Goal: Information Seeking & Learning: Understand process/instructions

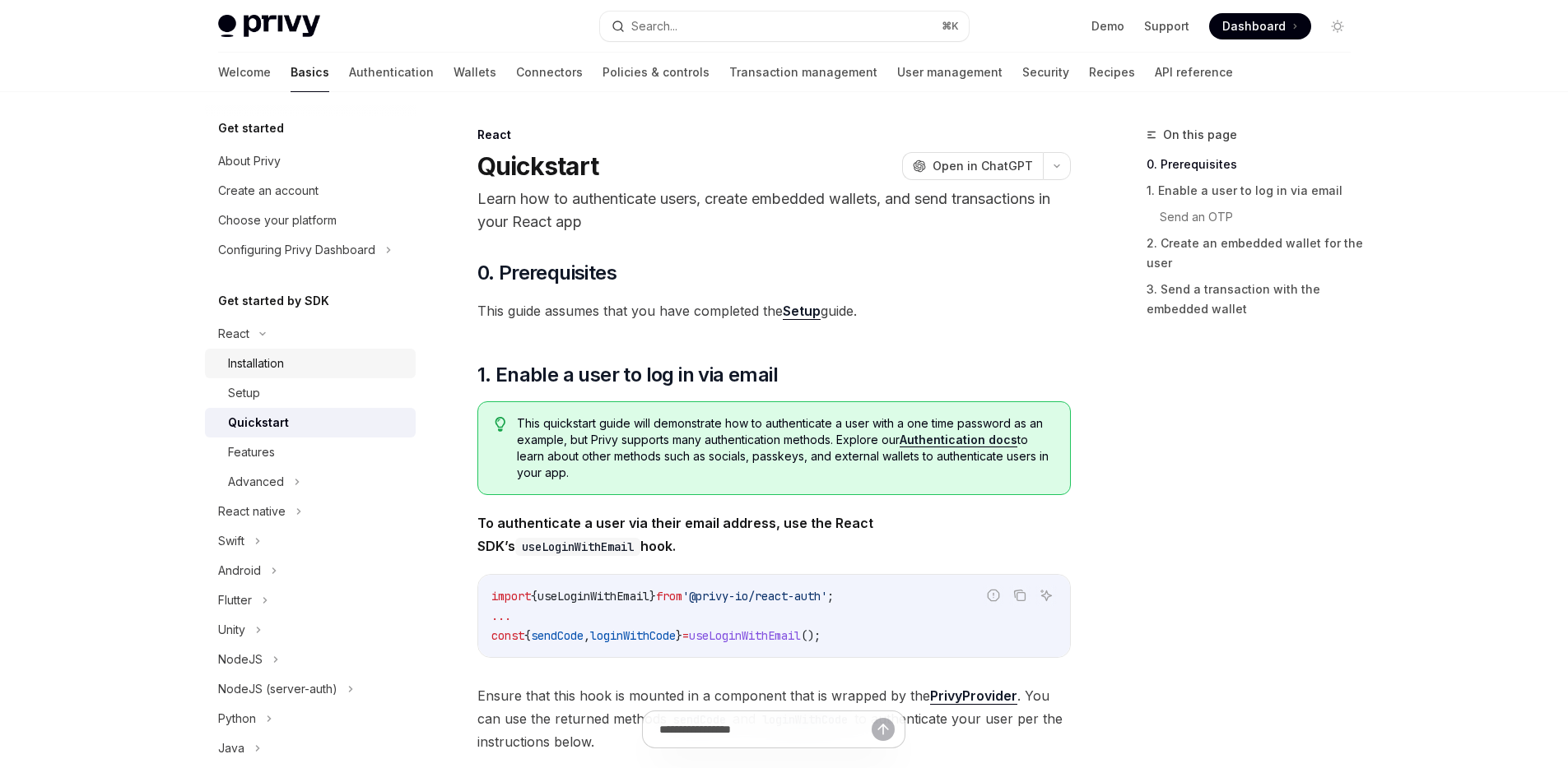
click at [286, 373] on div "Installation" at bounding box center [317, 364] width 177 height 20
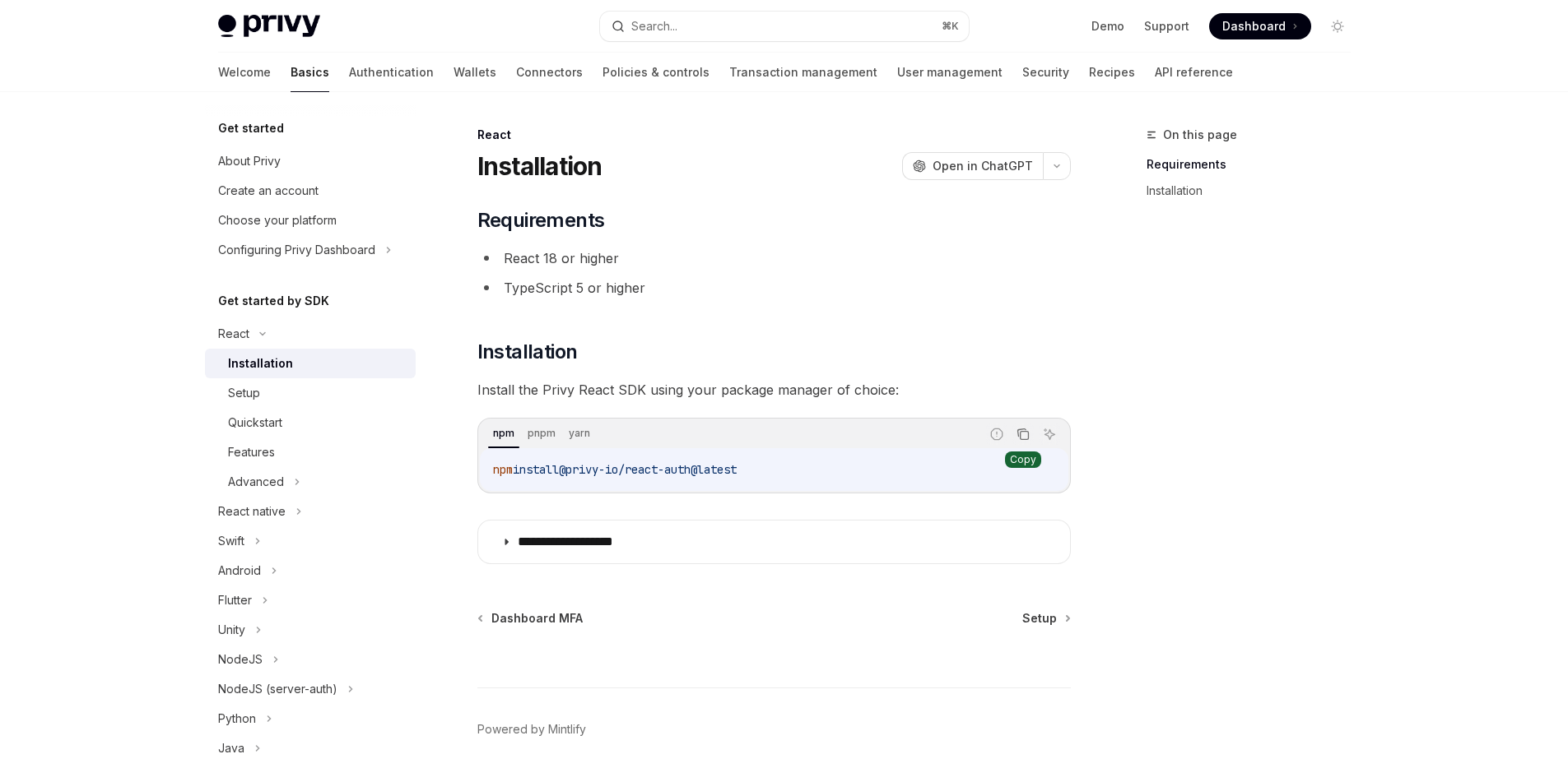
click at [1024, 437] on icon "Copy the contents from the code block" at bounding box center [1023, 434] width 13 height 13
click at [1034, 427] on div "Report incorrect code Copy Ask AI" at bounding box center [1023, 433] width 74 height 21
click at [1026, 432] on icon "Copy the contents from the code block" at bounding box center [1024, 435] width 8 height 8
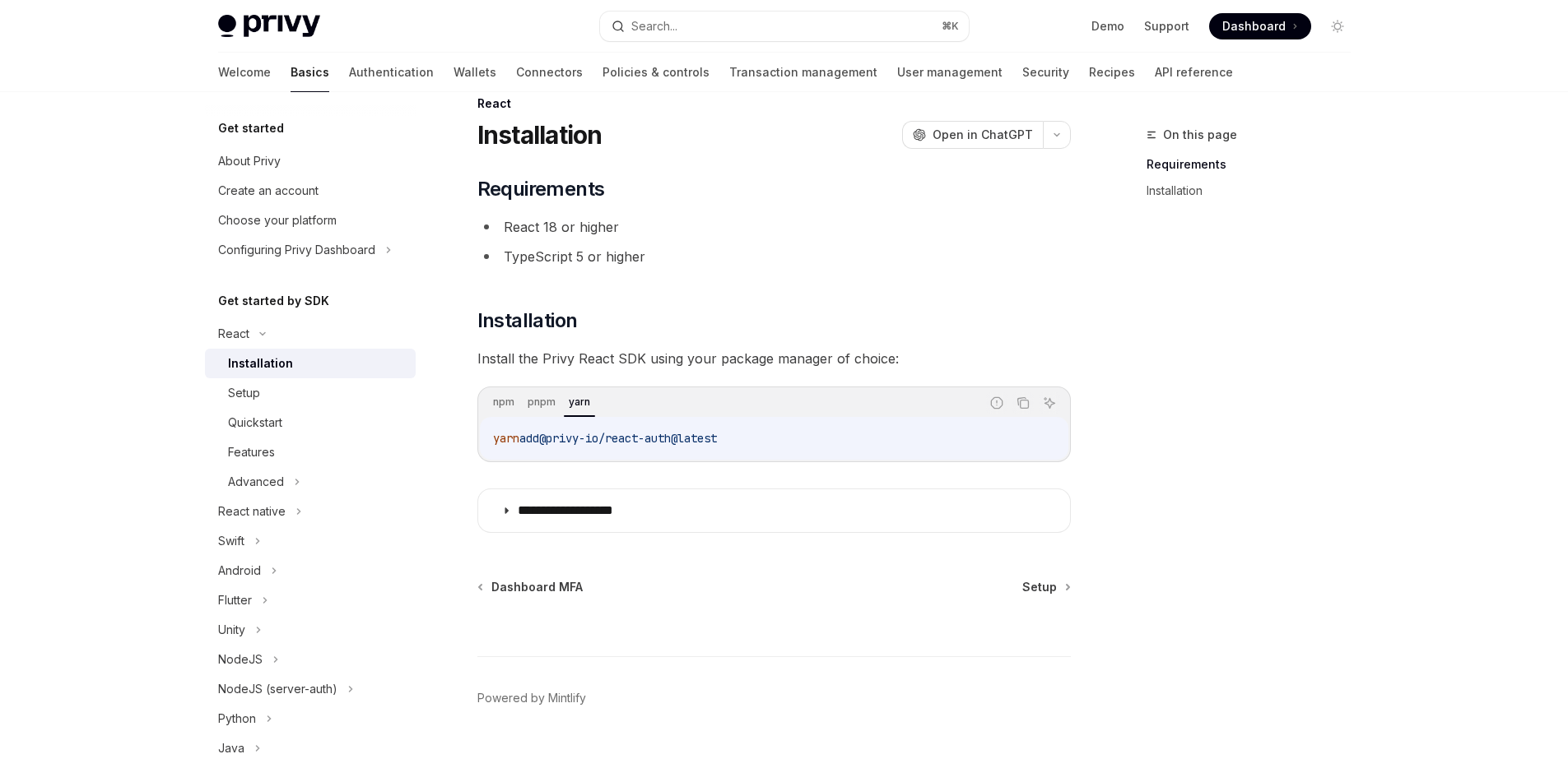
scroll to position [61, 0]
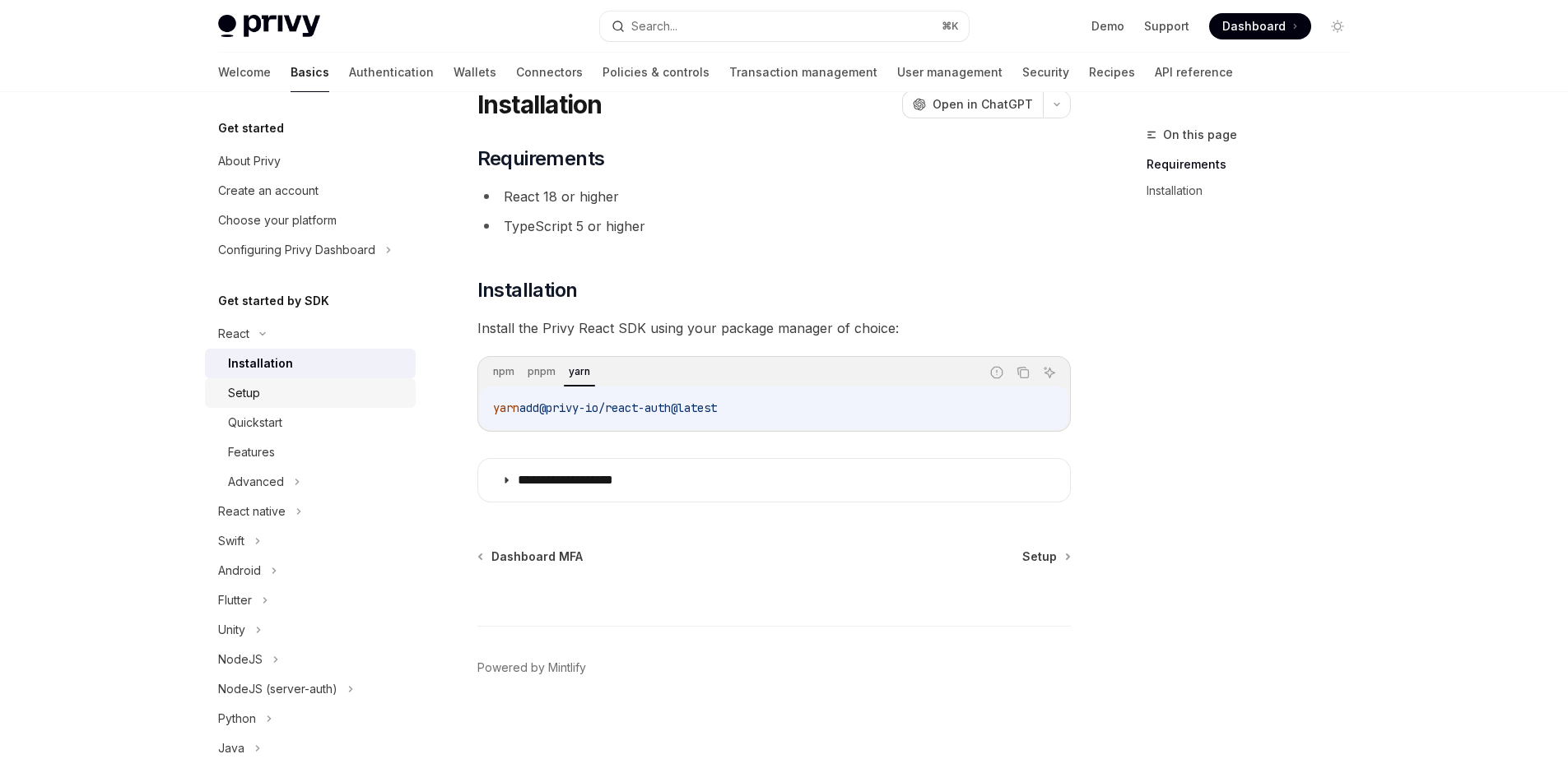
click at [276, 399] on div "Setup" at bounding box center [317, 393] width 177 height 20
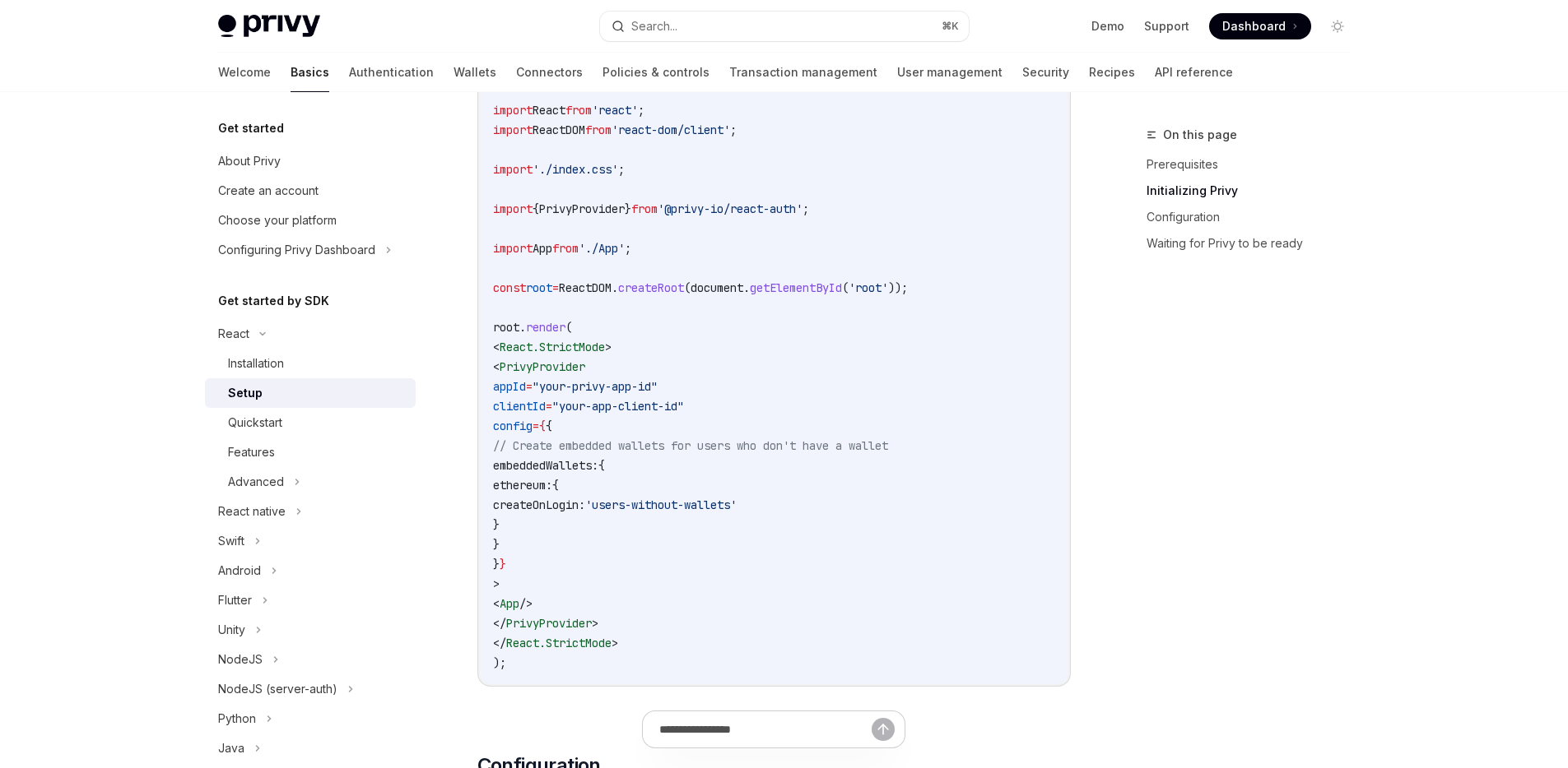
scroll to position [606, 0]
click at [329, 430] on div "Quickstart" at bounding box center [317, 423] width 177 height 20
type textarea "*"
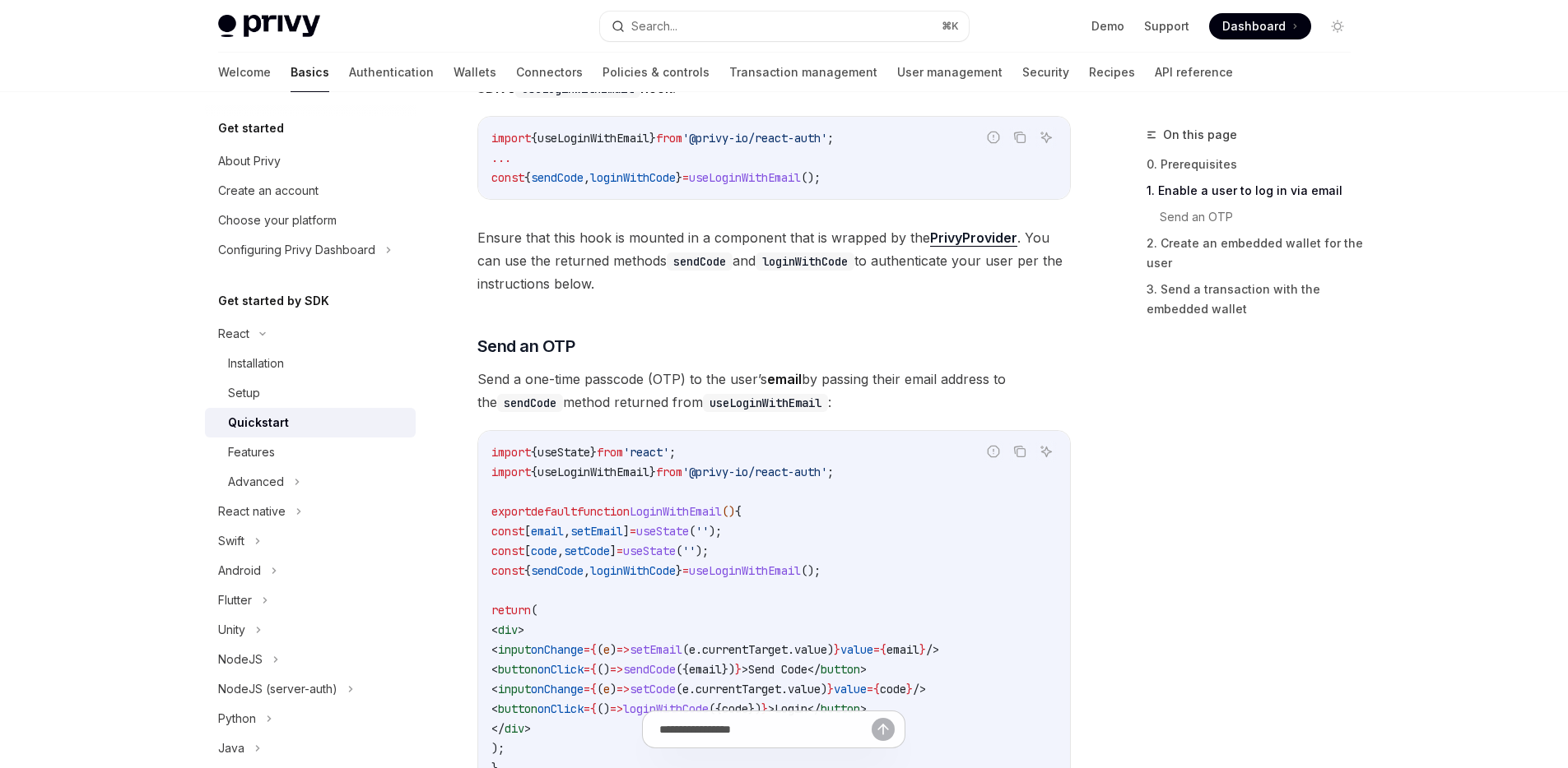
scroll to position [481, 0]
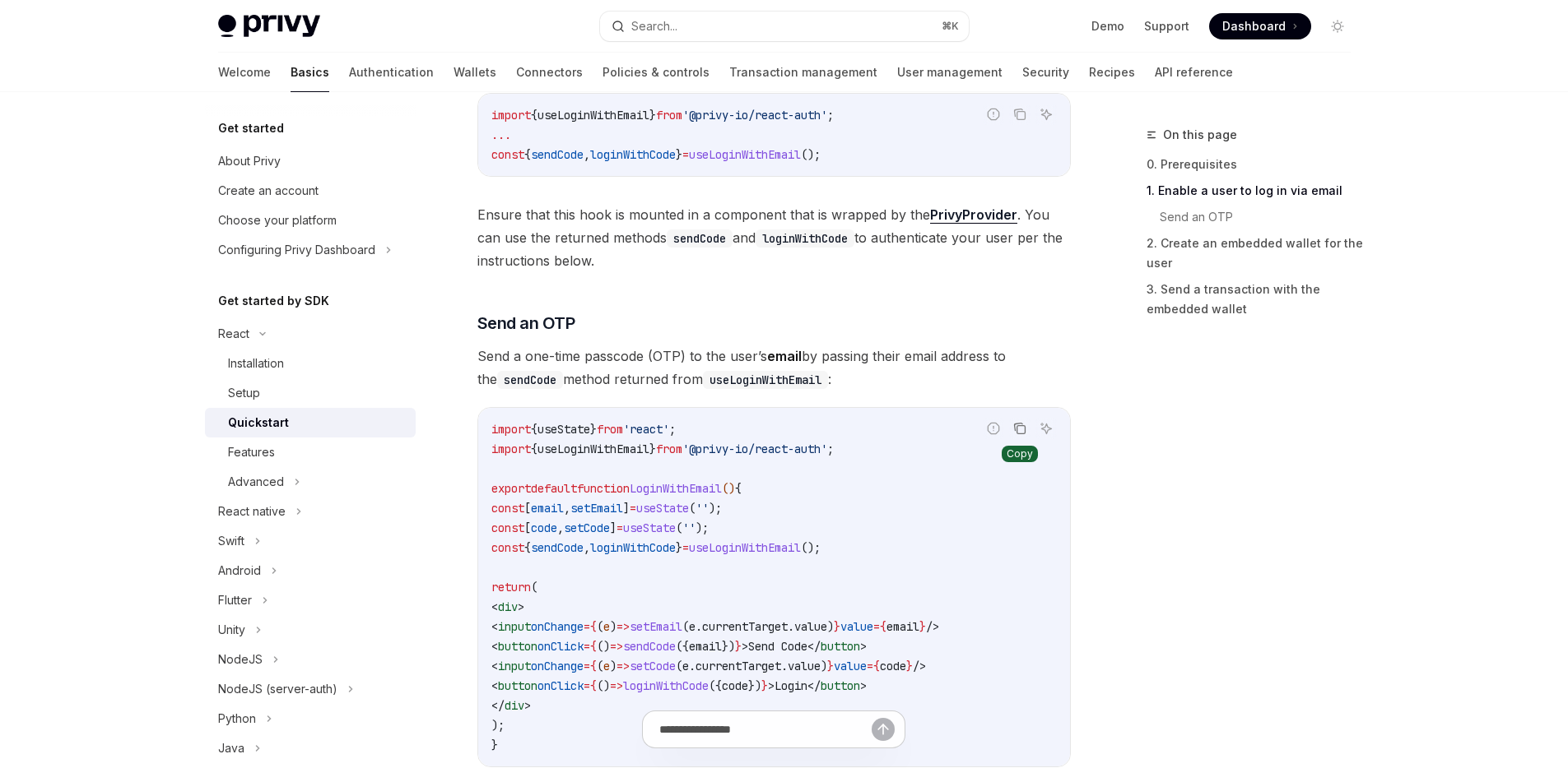
click at [1017, 427] on icon "Copy the contents from the code block" at bounding box center [1020, 429] width 13 height 13
click at [1015, 428] on icon "Copy the contents from the code block" at bounding box center [1018, 427] width 8 height 7
click at [1024, 432] on icon "Copy the contents from the code block" at bounding box center [1020, 429] width 13 height 13
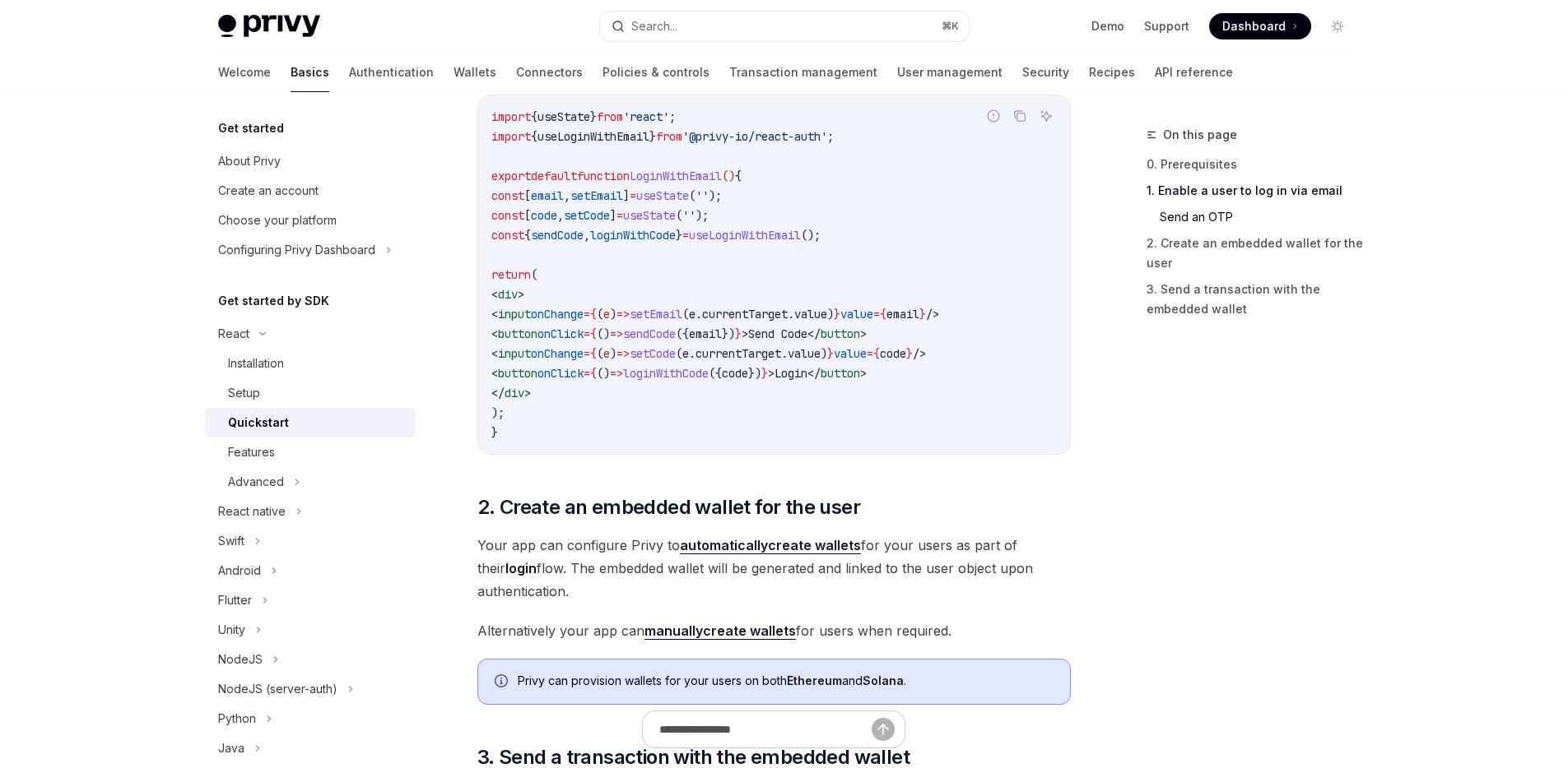
click at [928, 530] on div "​ 0. Prerequisites This guide assumes that you have completed the Setup guide. …" at bounding box center [774, 406] width 594 height 1881
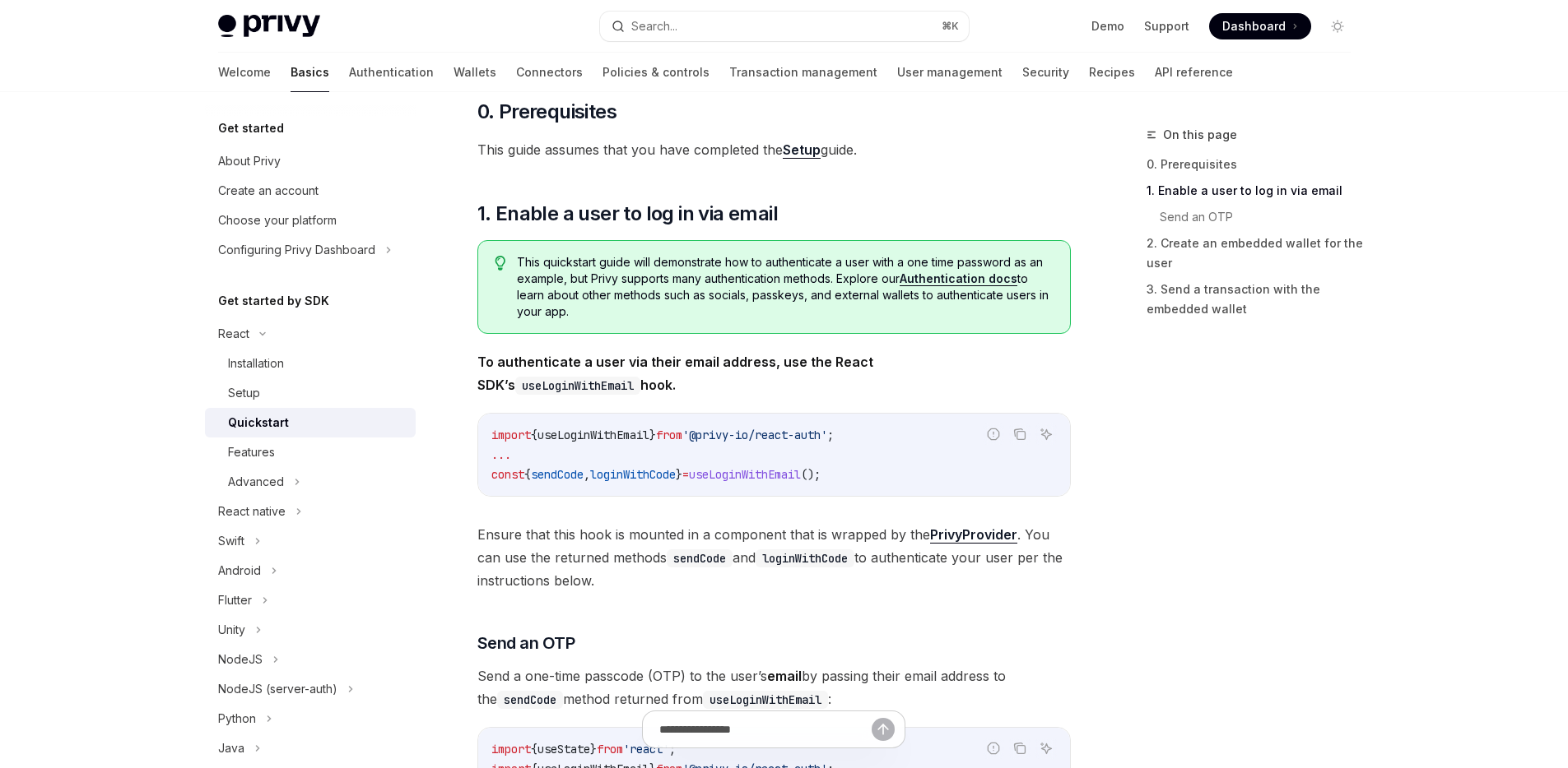
scroll to position [0, 0]
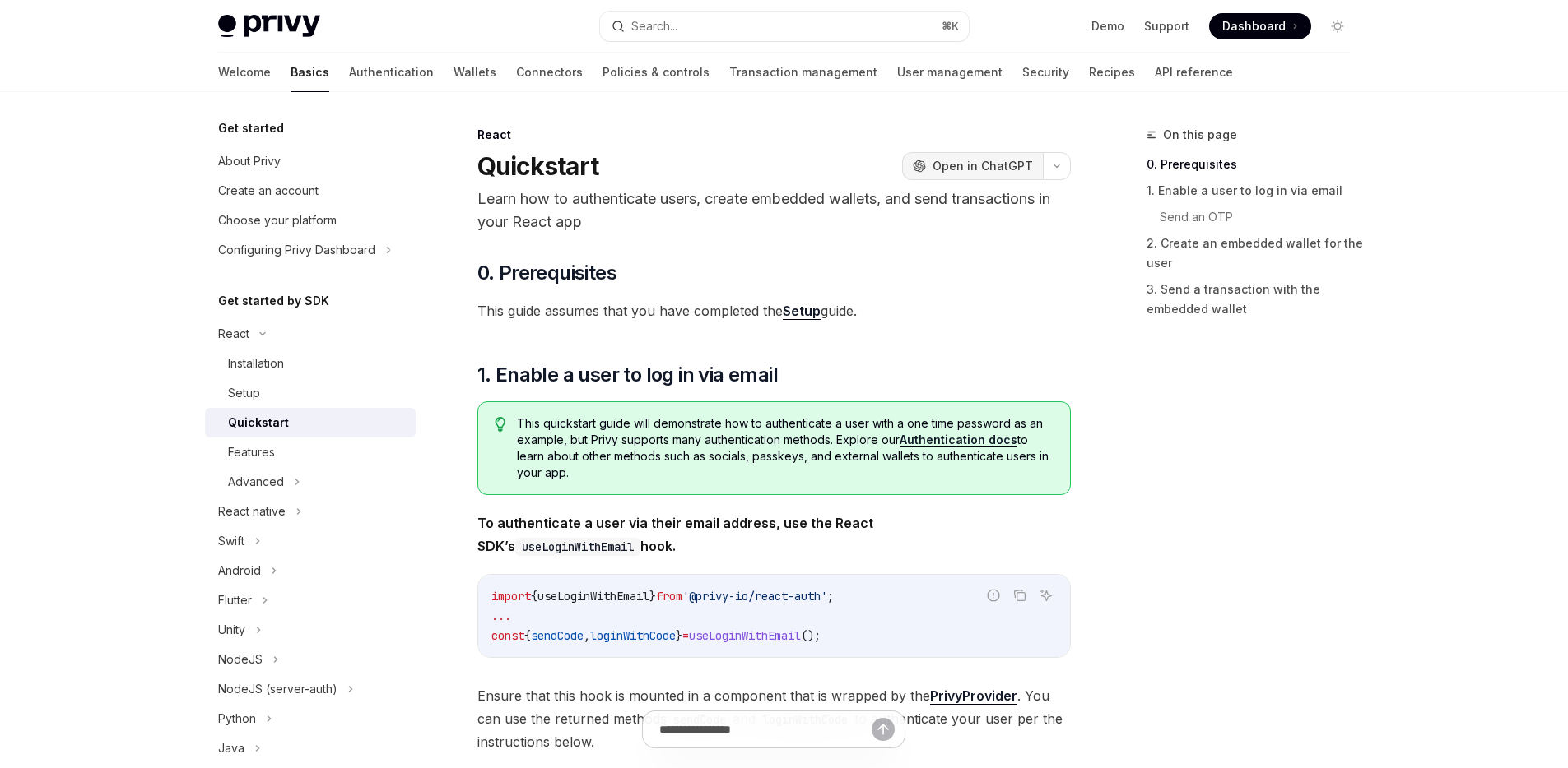
click at [973, 166] on span "Open in ChatGPT" at bounding box center [983, 166] width 101 height 16
click at [1117, 485] on div "On this page 0. Prerequisites 1. Enable a user to log in via email Send an OTP …" at bounding box center [1240, 447] width 251 height 644
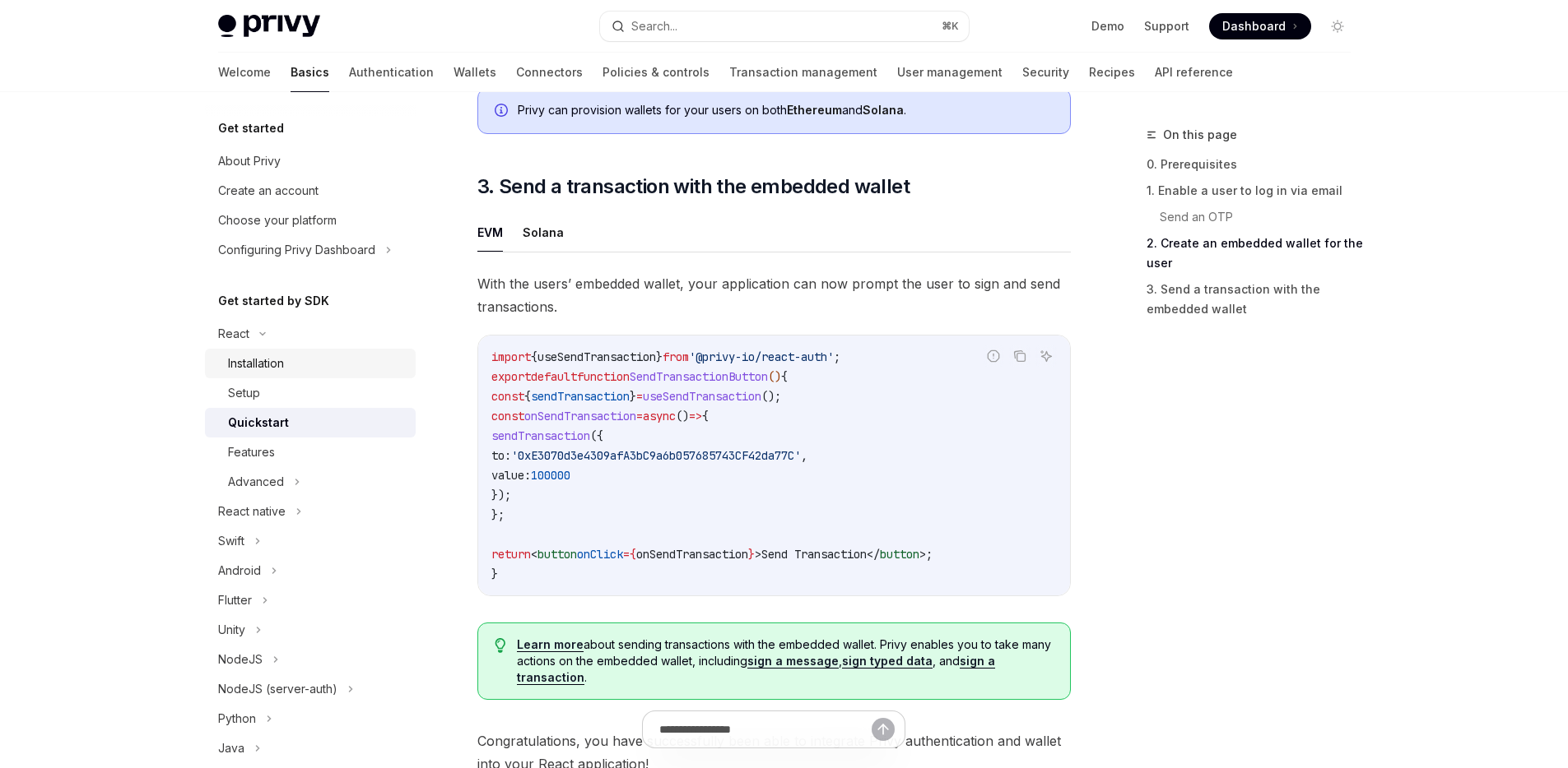
click at [281, 355] on div "Installation" at bounding box center [255, 364] width 56 height 20
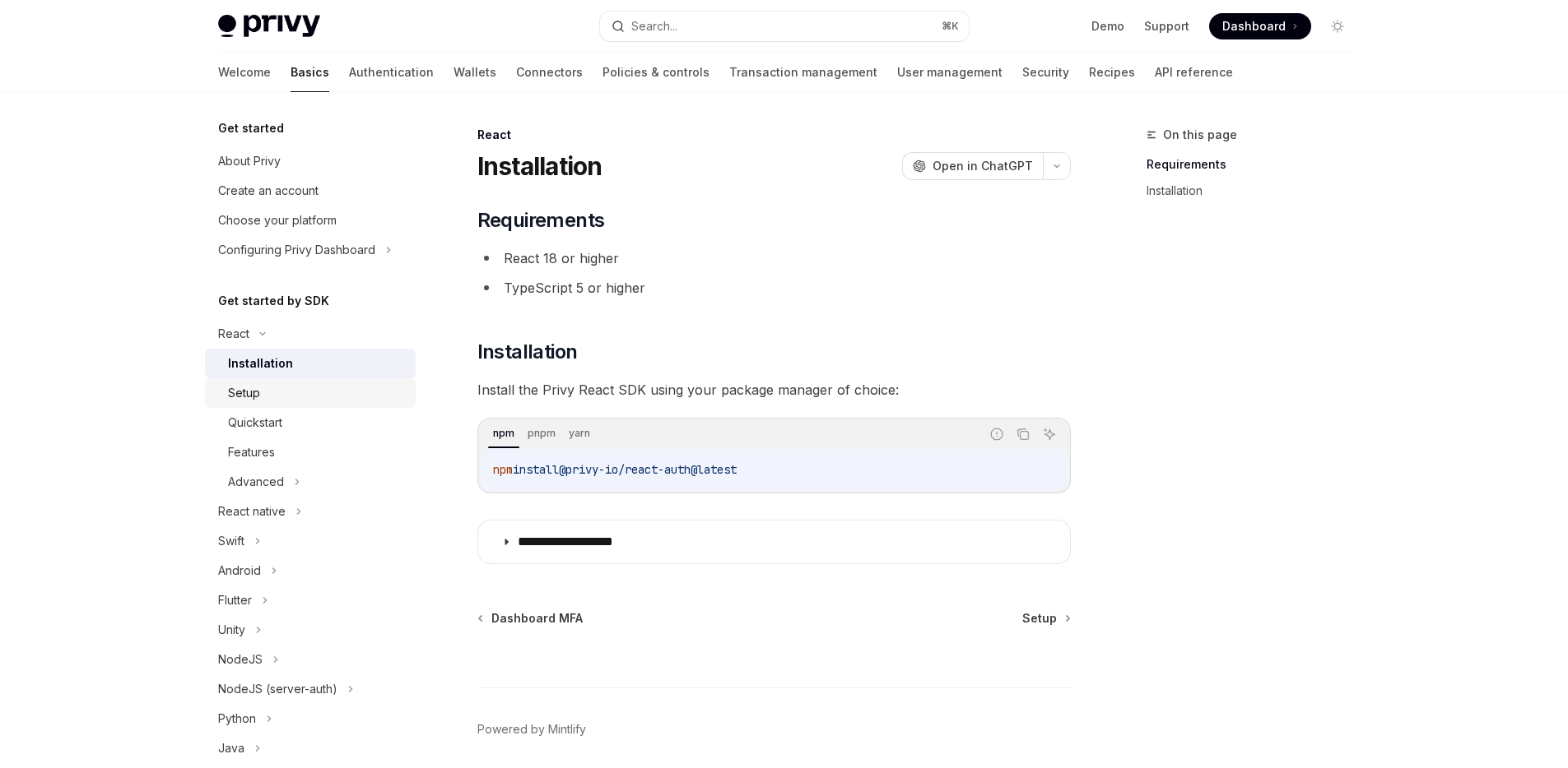
click at [280, 381] on link "Setup" at bounding box center [310, 393] width 210 height 29
type textarea "*"
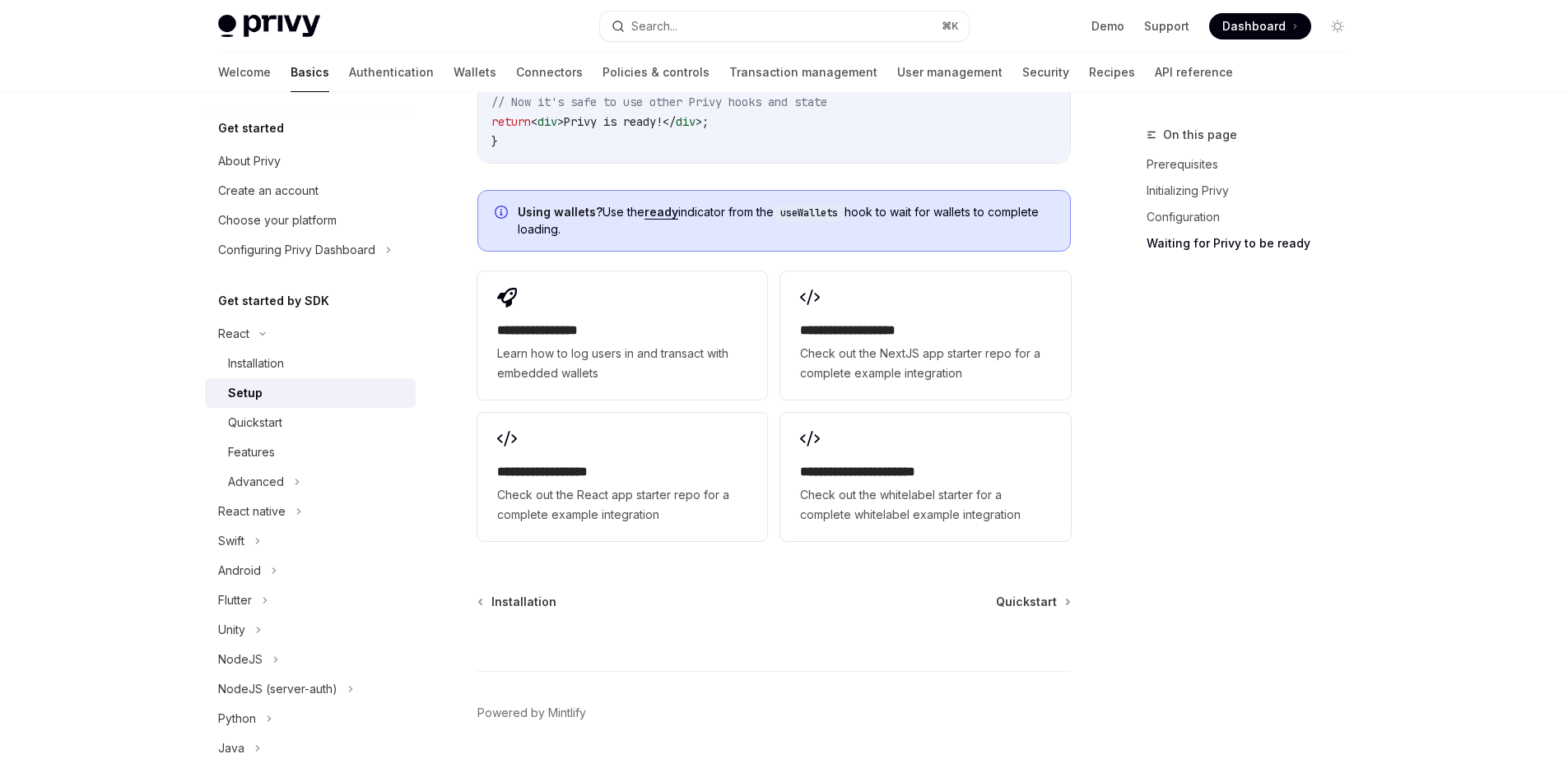
scroll to position [2177, 0]
click at [1352, 380] on div "On this page Prerequisites Initializing Privy Configuration Waiting for Privy t…" at bounding box center [1240, 447] width 251 height 644
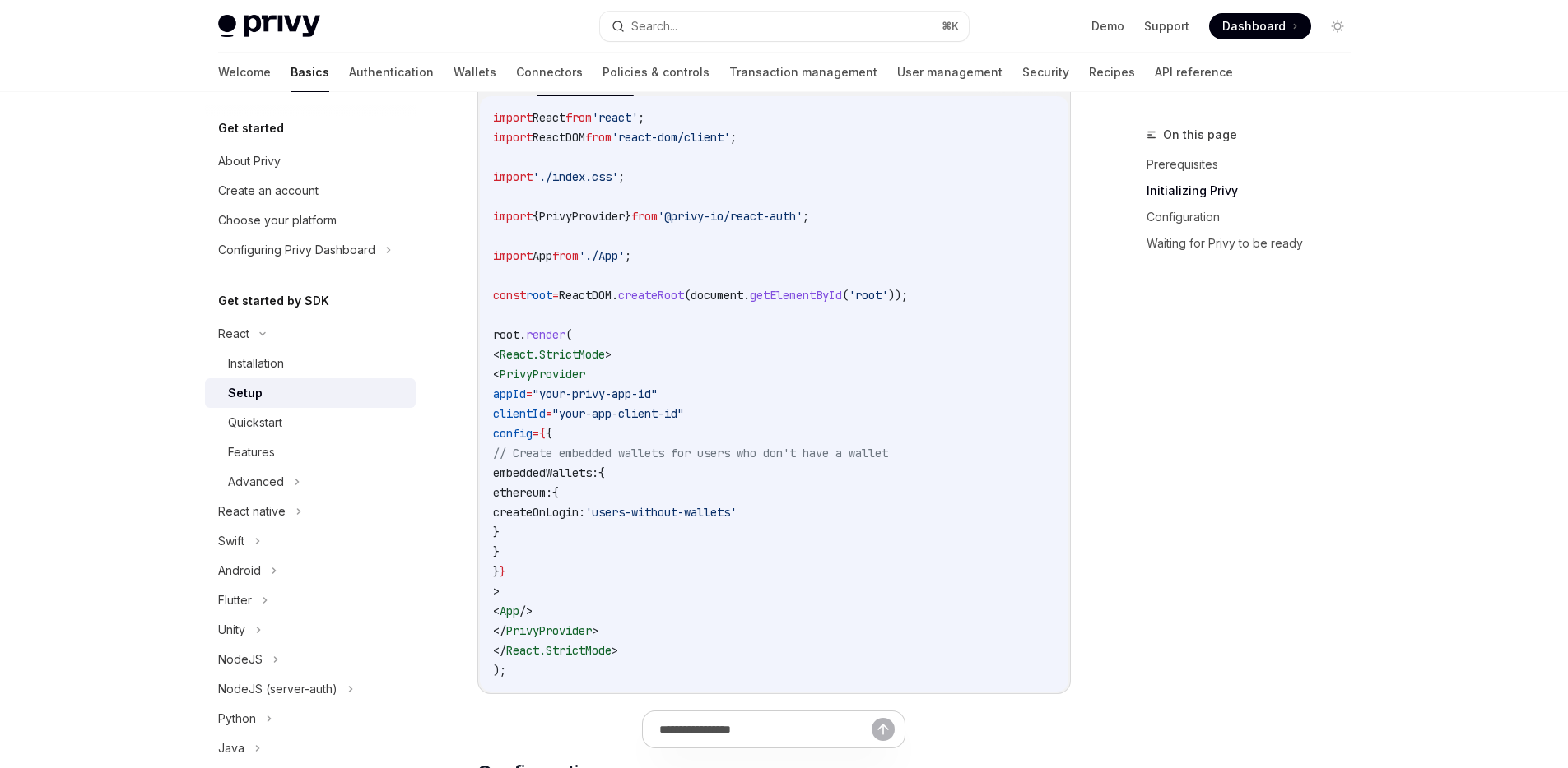
scroll to position [603, 0]
click at [619, 540] on code "import React from 'react' ; import ReactDOM from 'react-dom/client' ; import '.…" at bounding box center [774, 393] width 563 height 572
drag, startPoint x: 533, startPoint y: 561, endPoint x: 521, endPoint y: 371, distance: 190.4
click at [521, 371] on code "import React from 'react' ; import ReactDOM from 'react-dom/client' ; import '.…" at bounding box center [774, 393] width 563 height 572
copy code "< PrivyProvider appId = "your-privy-app-id" clientId = "your-app-client-id" con…"
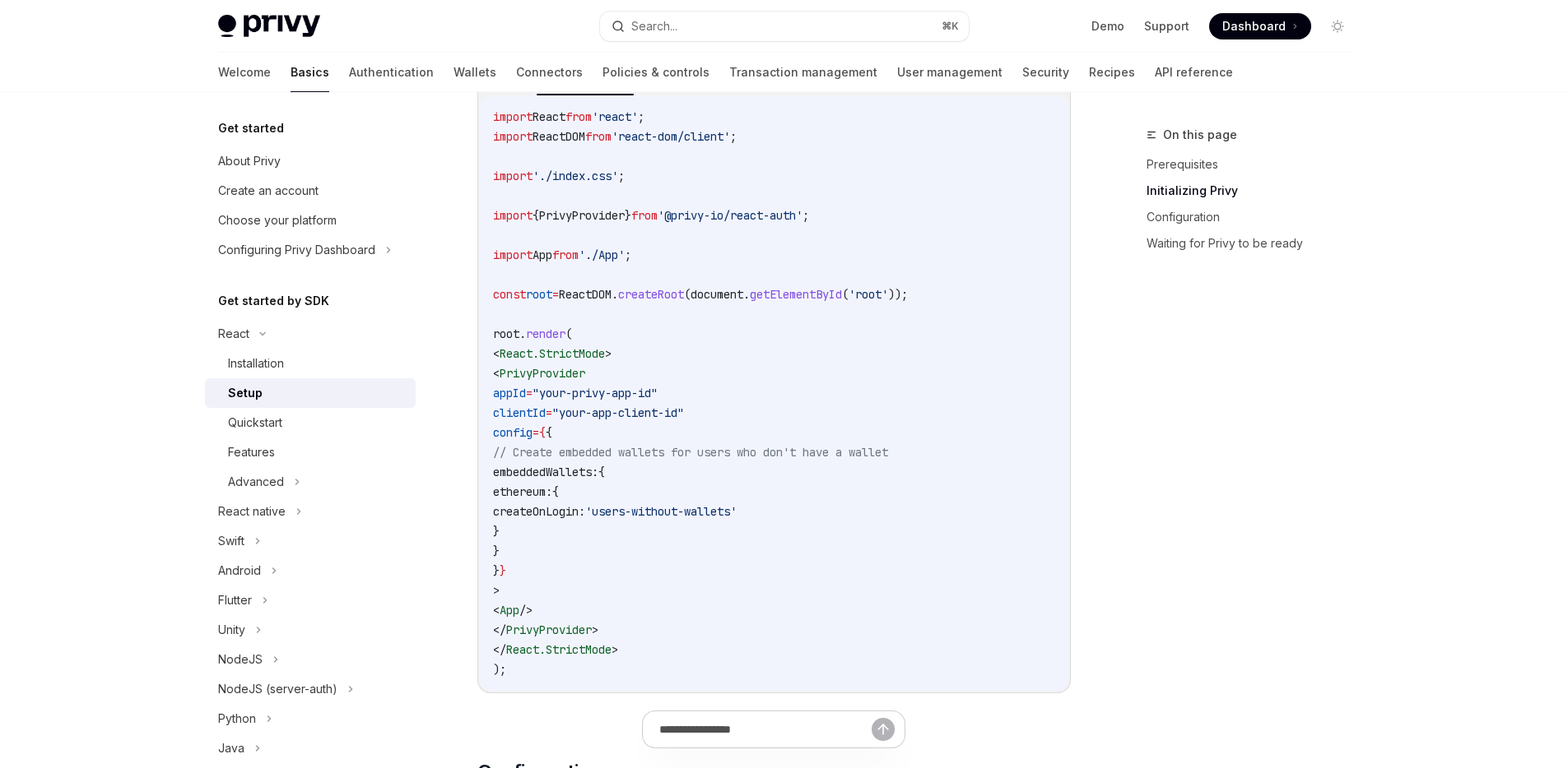
click at [534, 585] on code "import React from 'react' ; import ReactDOM from 'react-dom/client' ; import '.…" at bounding box center [774, 393] width 563 height 572
drag, startPoint x: 532, startPoint y: 588, endPoint x: 520, endPoint y: 375, distance: 213.3
click at [520, 375] on code "import React from 'react' ; import ReactDOM from 'react-dom/client' ; import '.…" at bounding box center [774, 393] width 563 height 572
copy code "< PrivyProvider appId = "your-privy-app-id" clientId = "your-app-client-id" con…"
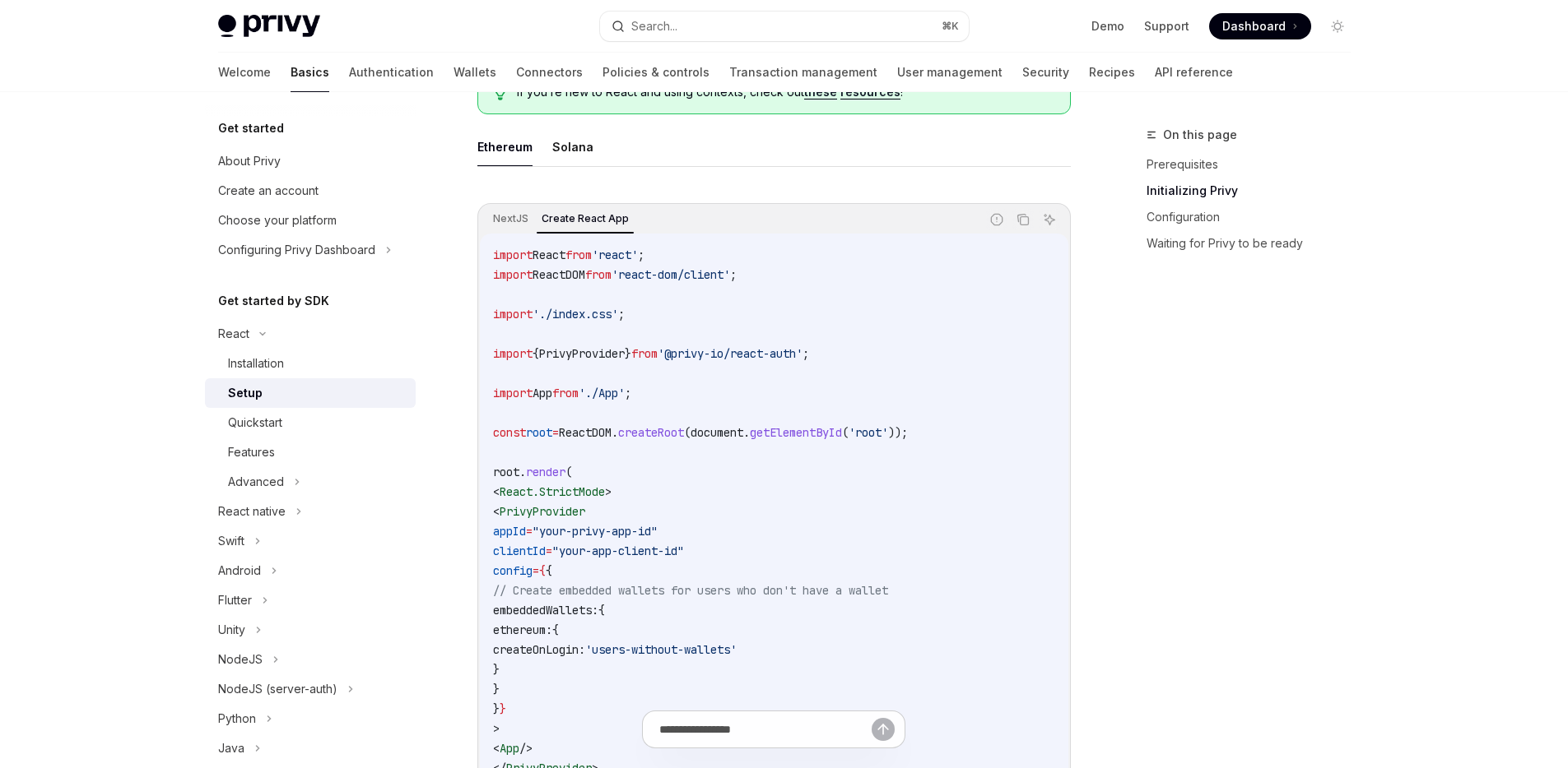
scroll to position [464, 0]
drag, startPoint x: 871, startPoint y: 355, endPoint x: 480, endPoint y: 347, distance: 391.1
click at [480, 347] on div "import React from 'react' ; import ReactDOM from 'react-dom/client' ; import '.…" at bounding box center [774, 533] width 588 height 596
copy span "import { PrivyProvider } from '@privy-io/react-auth' ;"
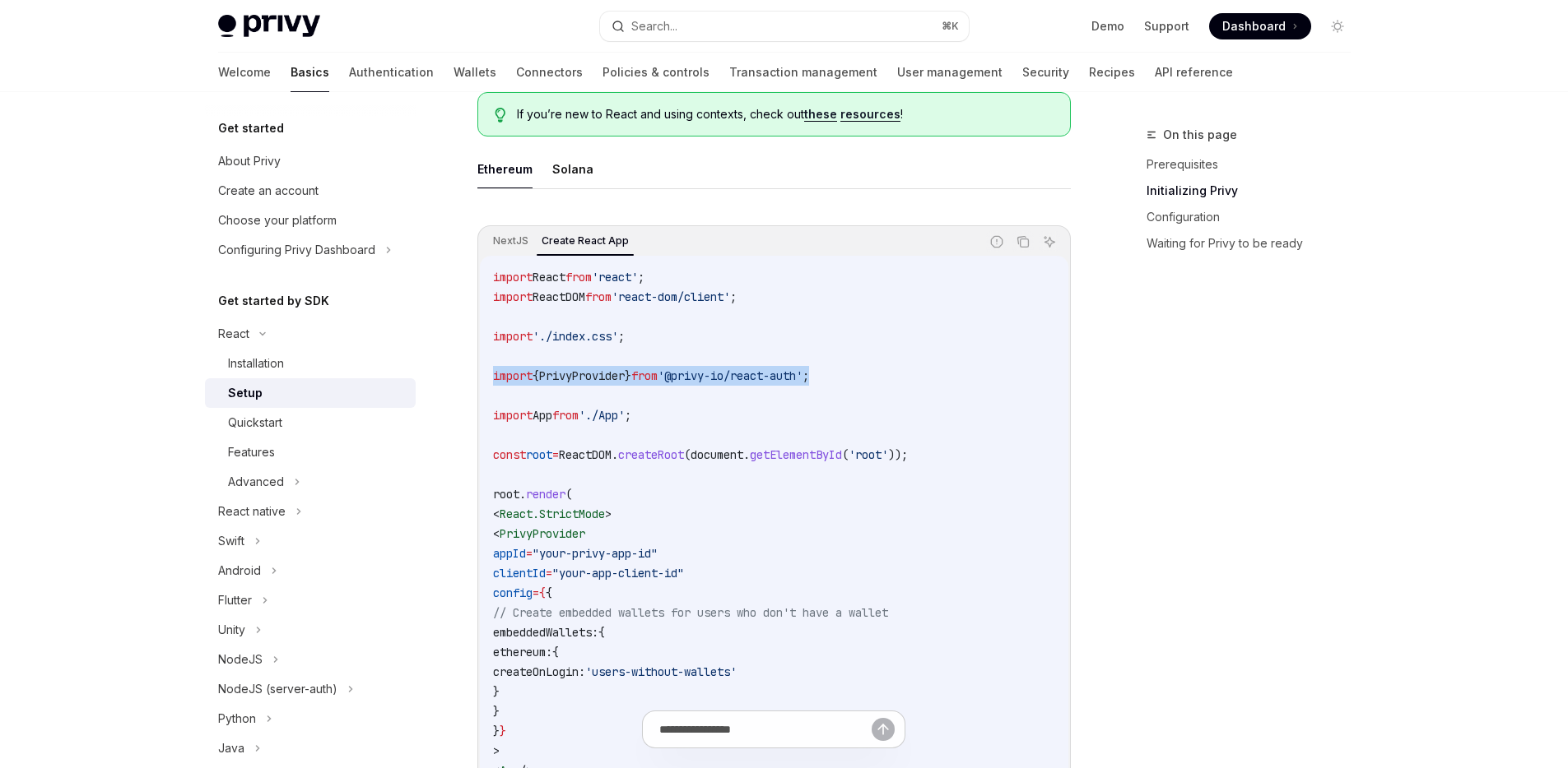
scroll to position [201, 0]
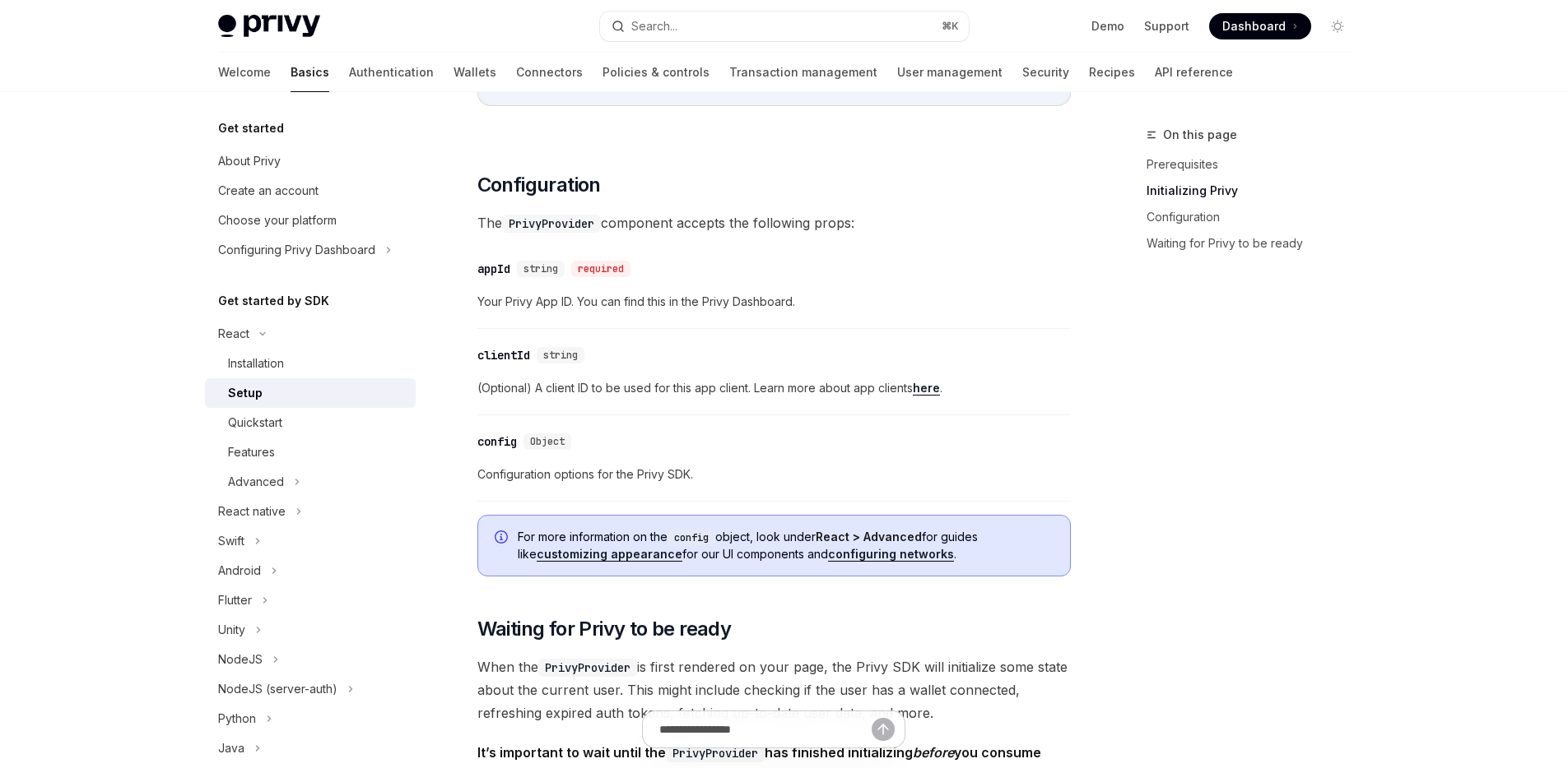
scroll to position [1157, 0]
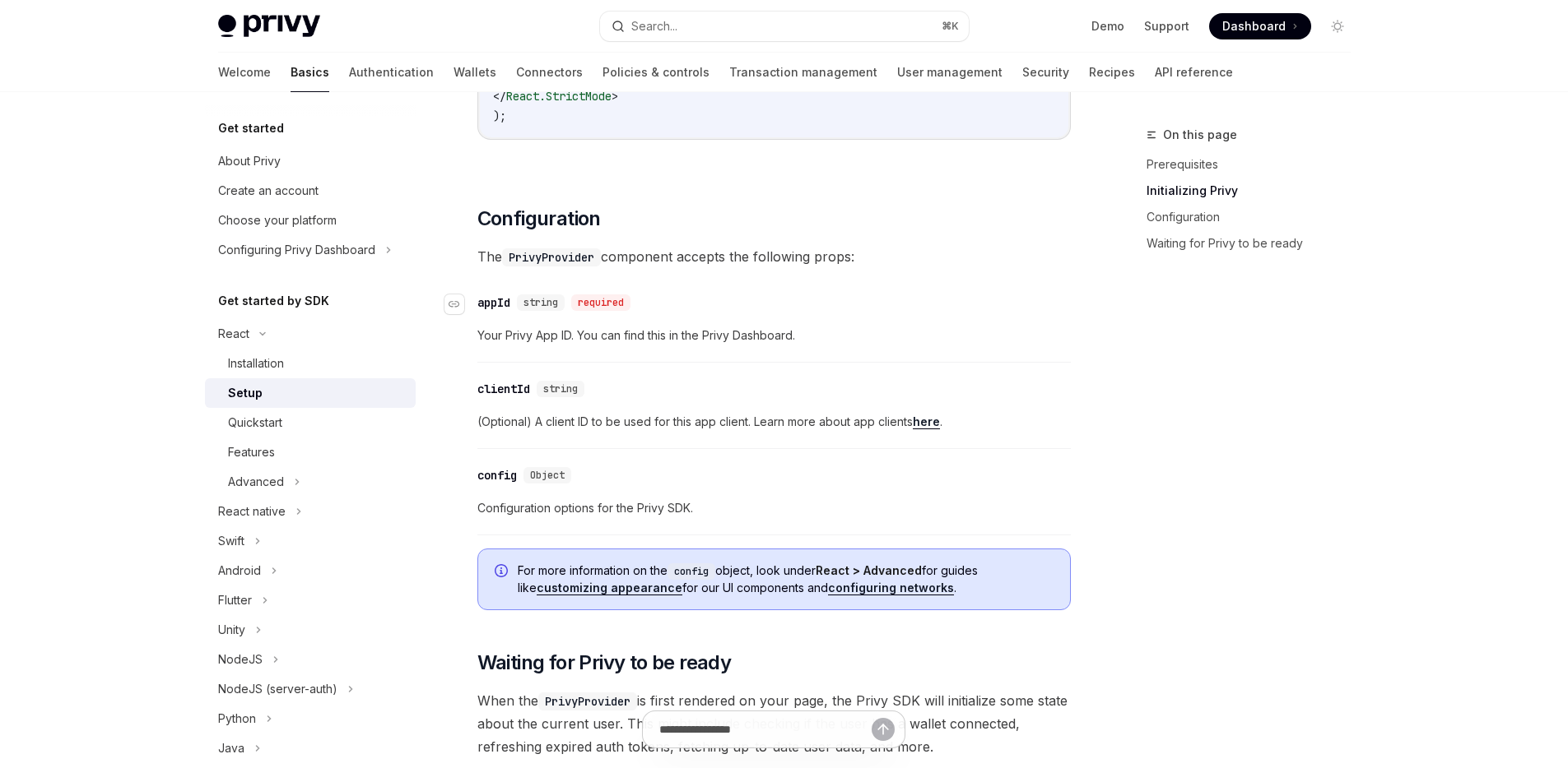
click at [591, 301] on div "required" at bounding box center [601, 303] width 59 height 16
drag, startPoint x: 483, startPoint y: 385, endPoint x: 928, endPoint y: 421, distance: 446.5
click at [866, 423] on div "​ clientId string (Optional) A client ID to be used for this app client. Learn …" at bounding box center [774, 410] width 594 height 78
click at [1035, 419] on span "(Optional) A client ID to be used for this app client. Learn more about app cli…" at bounding box center [774, 422] width 594 height 20
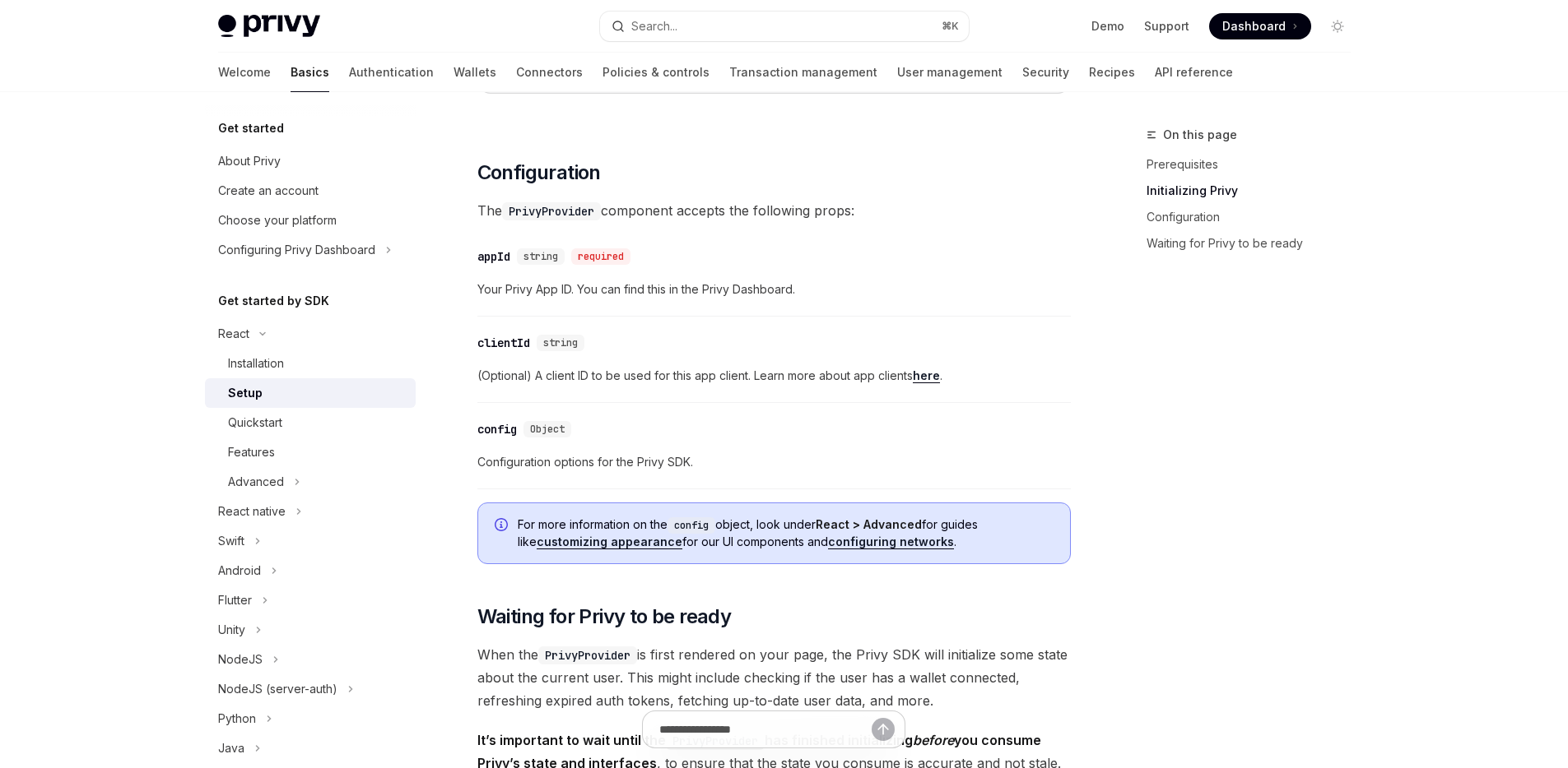
scroll to position [1017, 0]
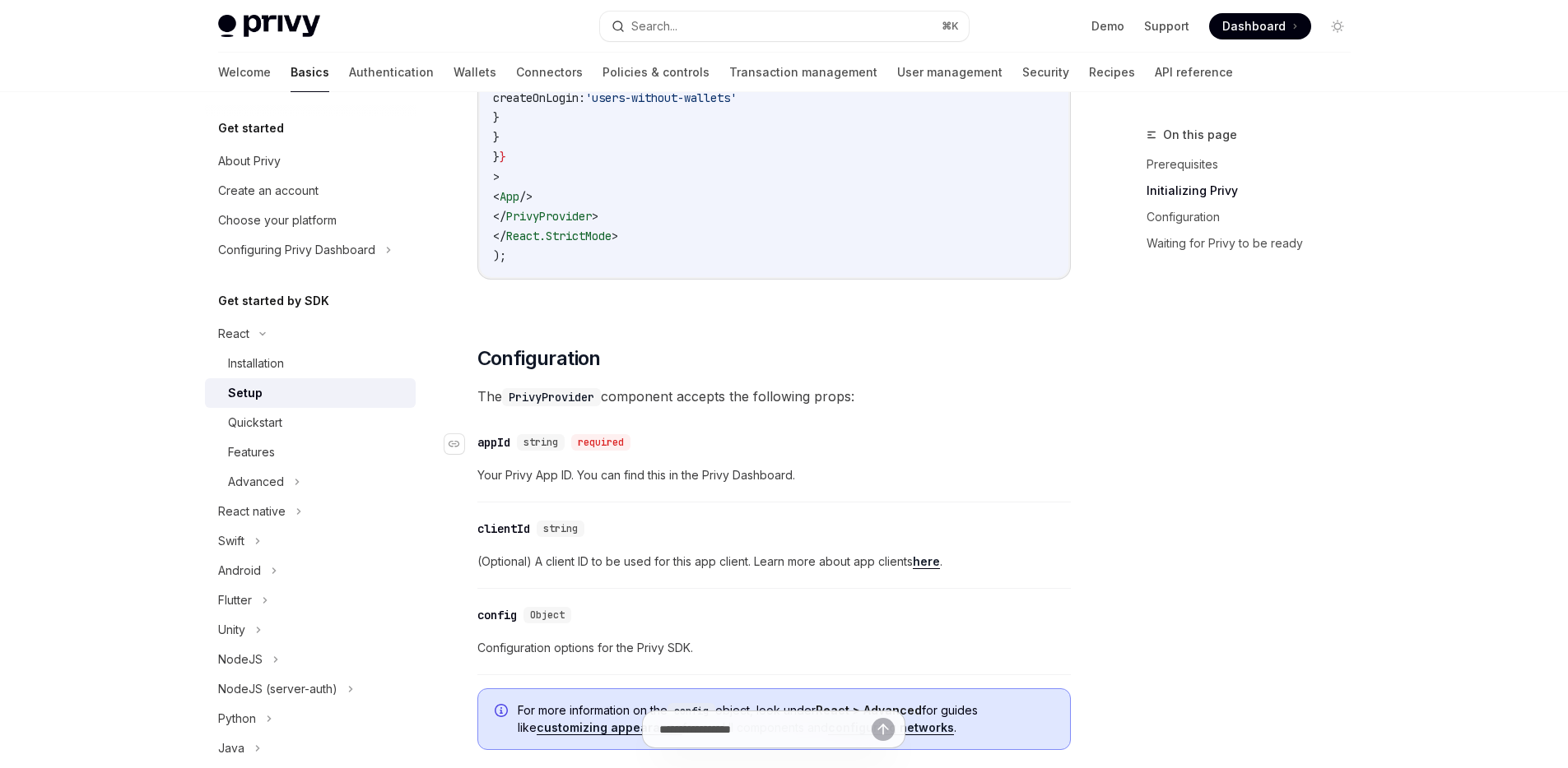
click at [623, 441] on div "required" at bounding box center [601, 443] width 59 height 16
click at [502, 445] on div "appId" at bounding box center [494, 443] width 33 height 16
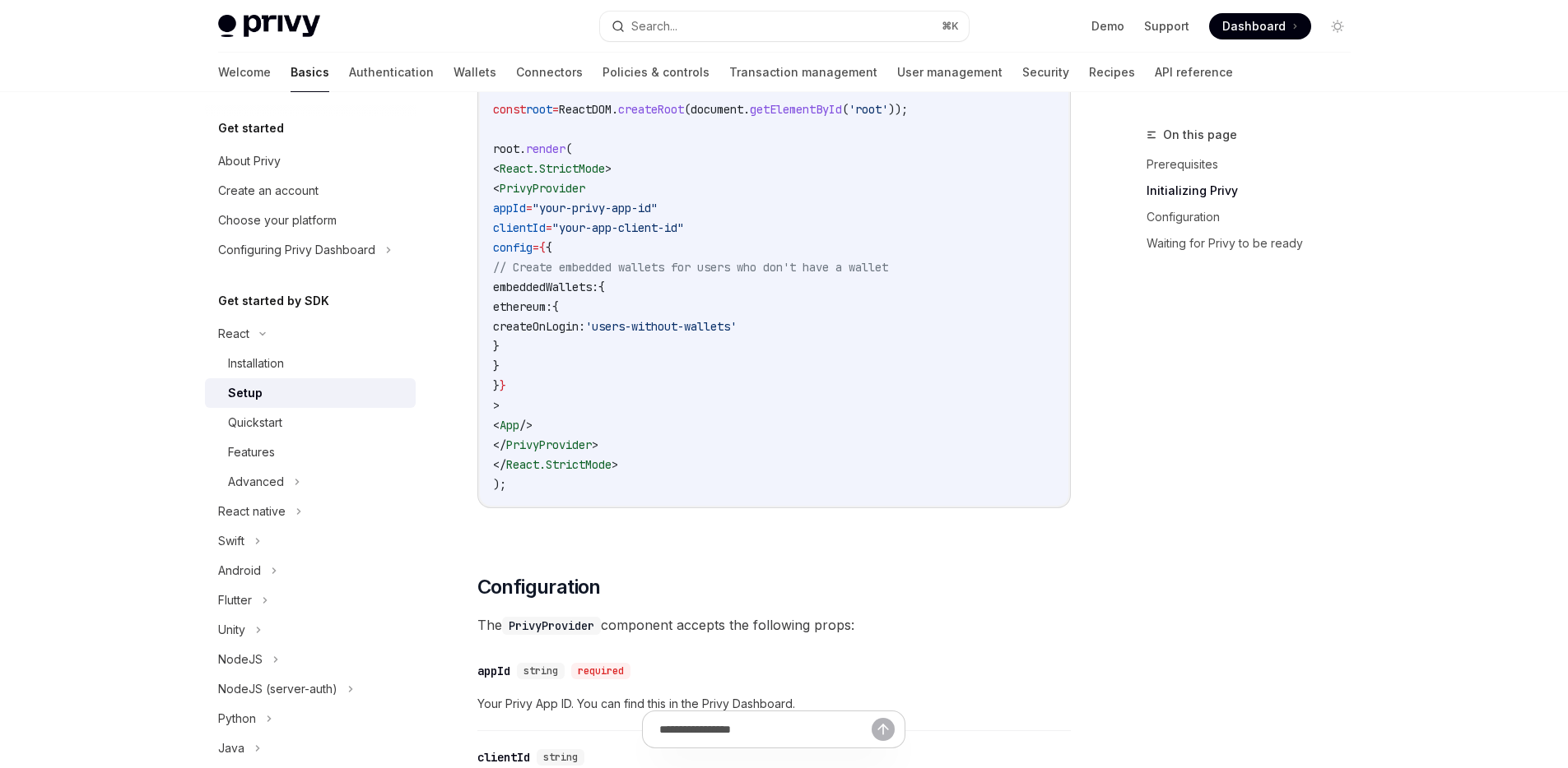
click at [544, 619] on code "PrivyProvider" at bounding box center [552, 626] width 99 height 18
click at [546, 622] on code "PrivyProvider" at bounding box center [552, 626] width 99 height 18
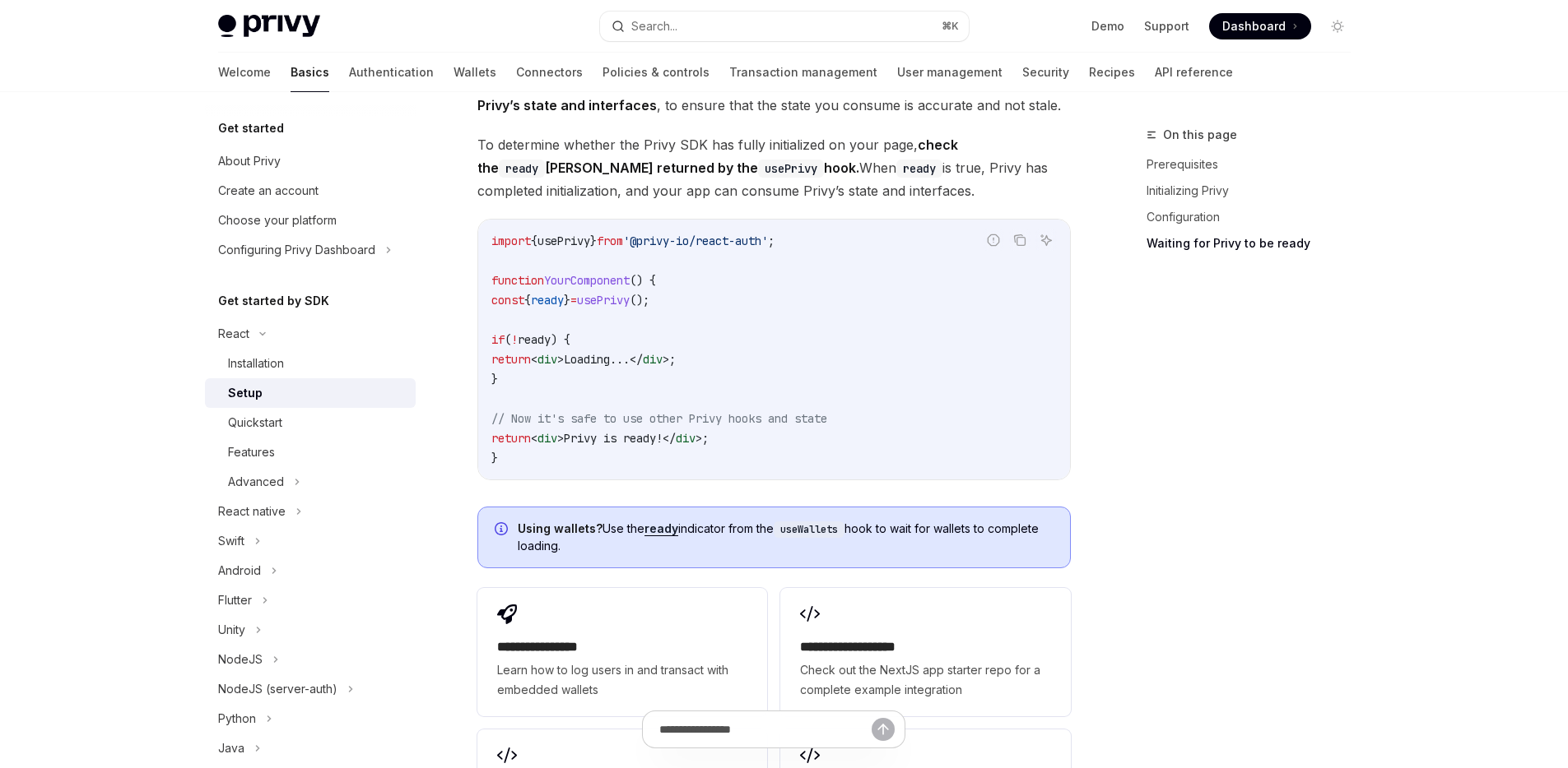
scroll to position [1861, 0]
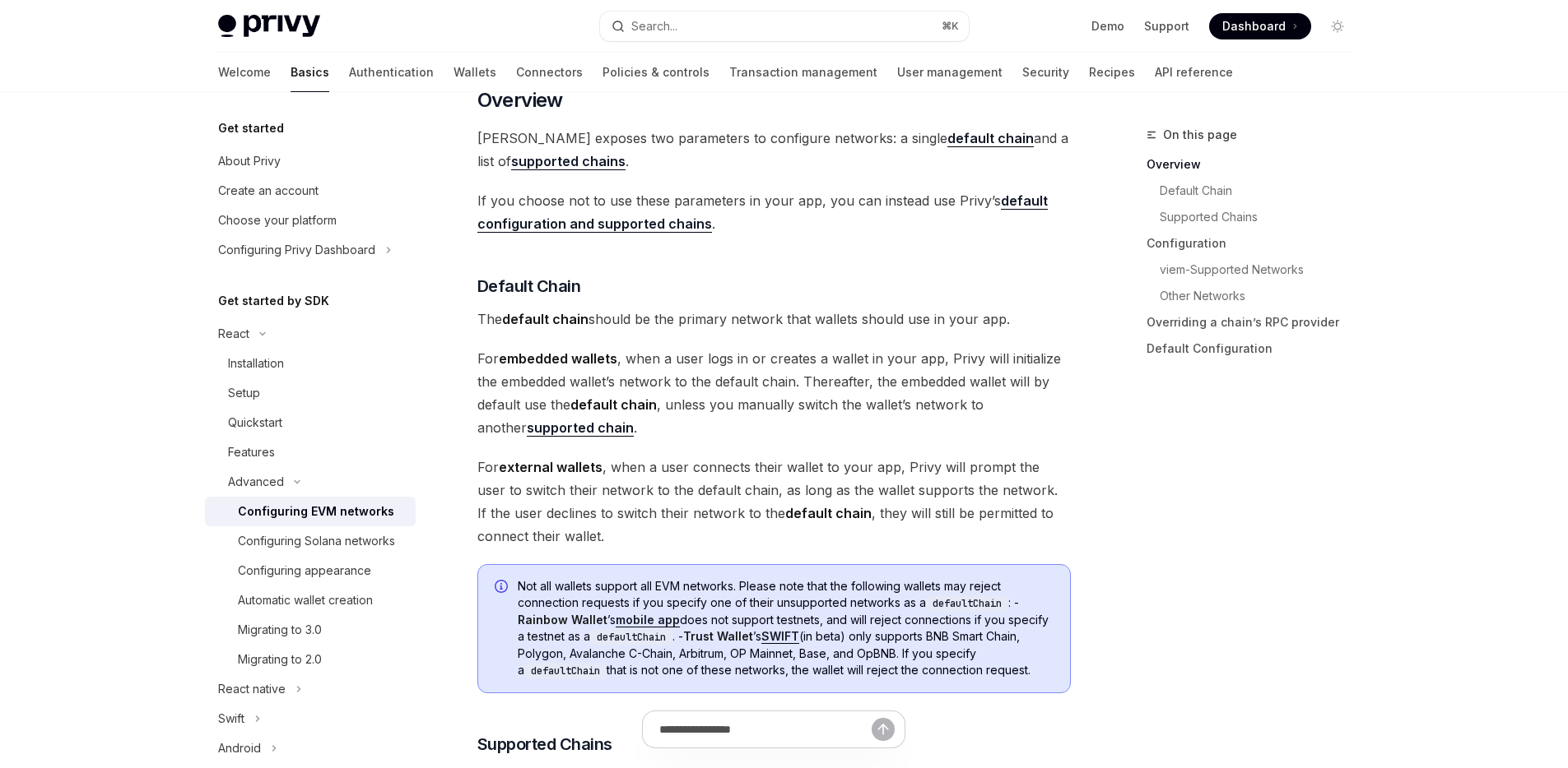
scroll to position [440, 0]
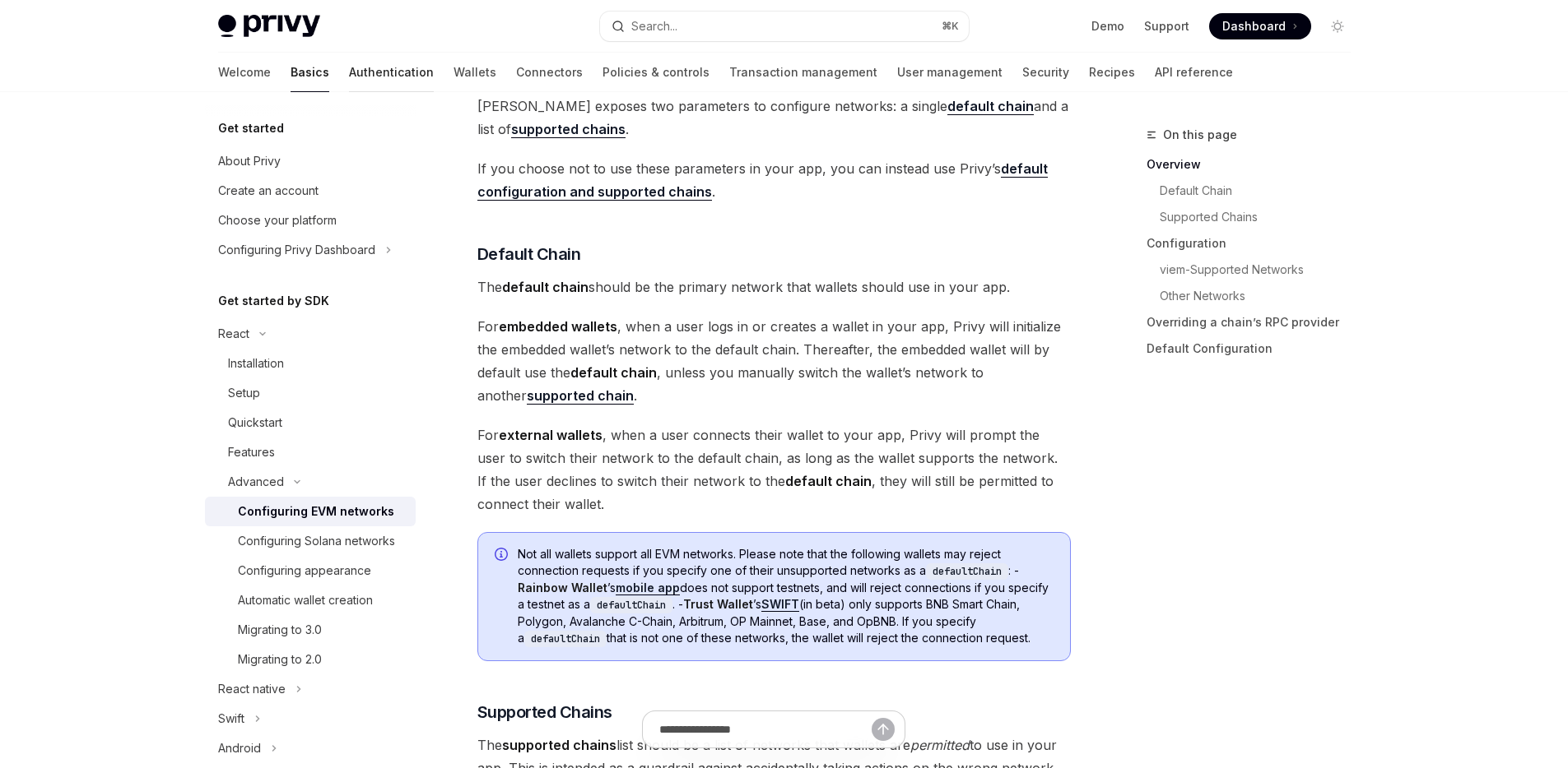
click at [349, 72] on link "Authentication" at bounding box center [392, 72] width 85 height 39
type textarea "*"
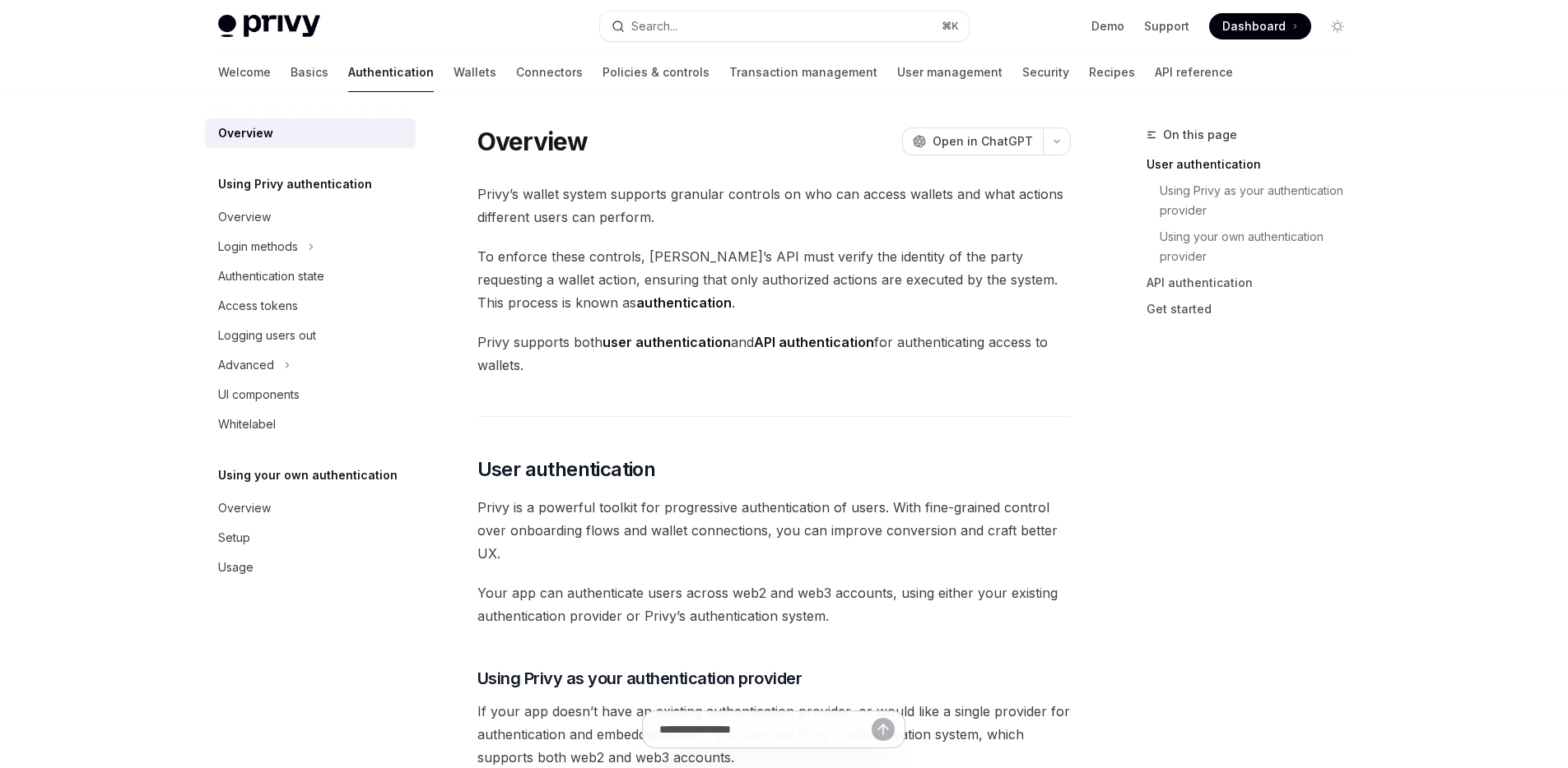
click at [1261, 27] on span "Dashboard" at bounding box center [1253, 27] width 63 height 16
